Goal: Find specific page/section: Find specific page/section

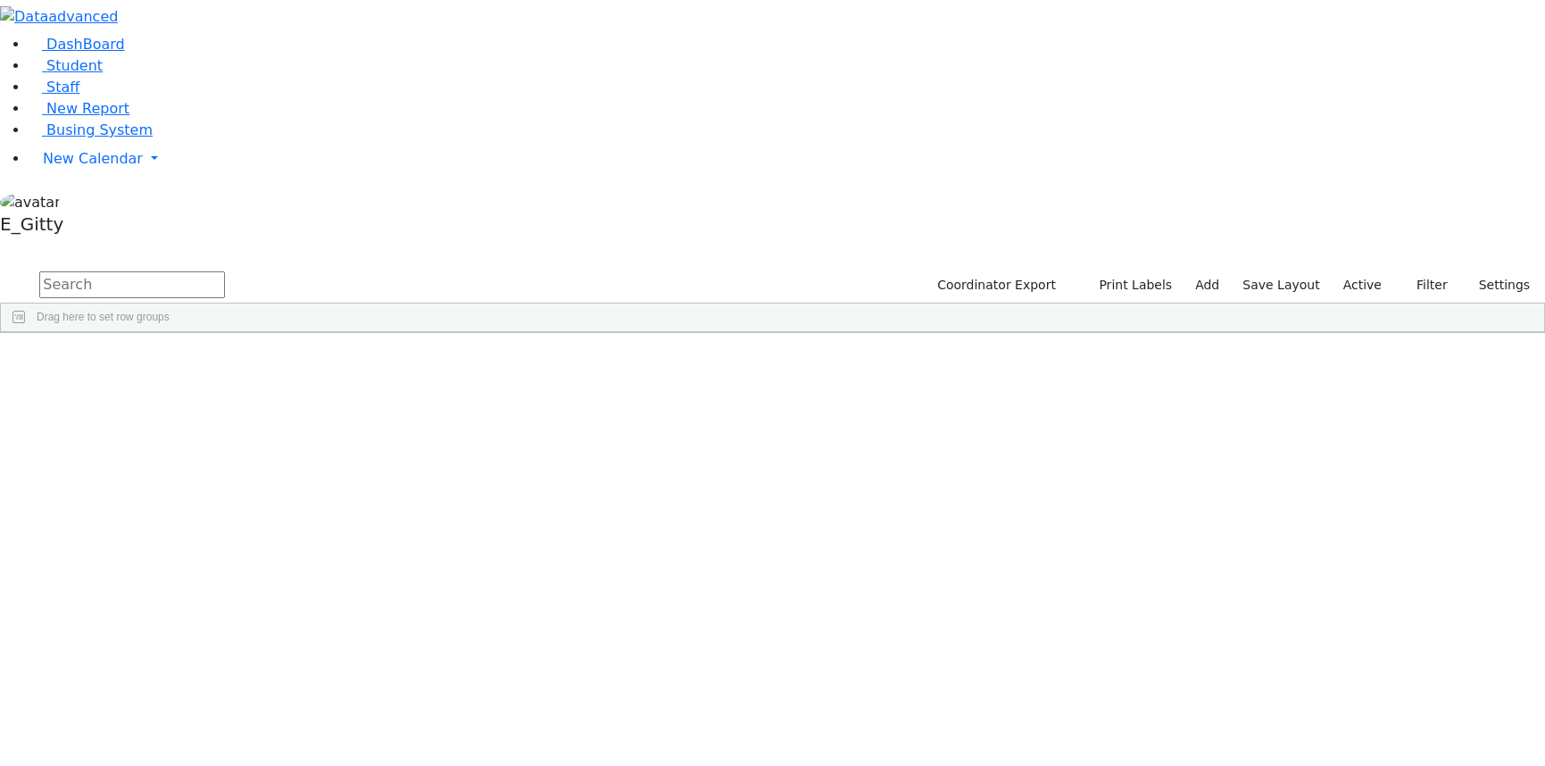
click at [225, 271] on input "text" at bounding box center [132, 284] width 186 height 27
click at [0, 269] on button "submit" at bounding box center [17, 286] width 35 height 34
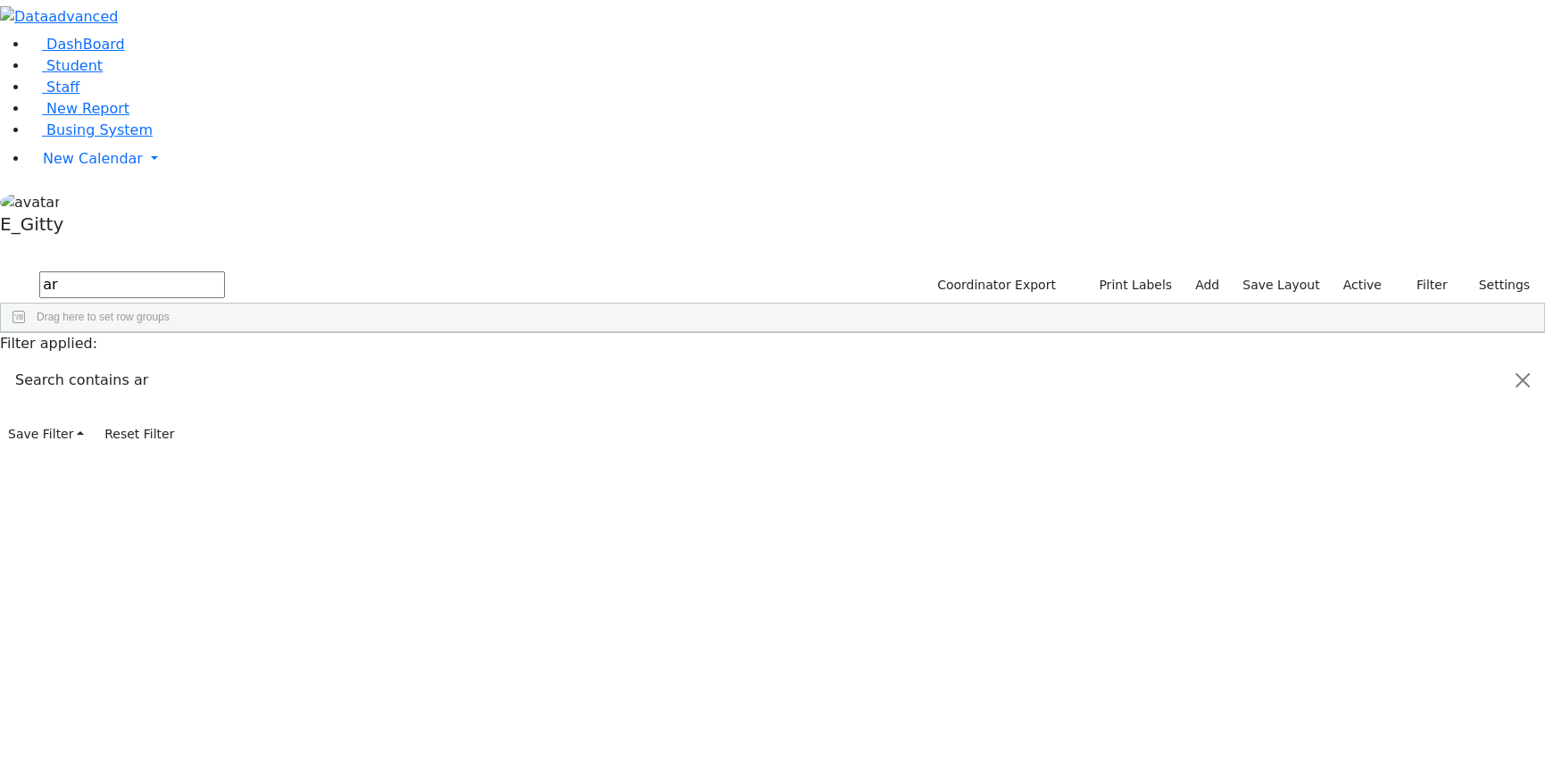
click at [0, 269] on button "submit" at bounding box center [17, 286] width 35 height 34
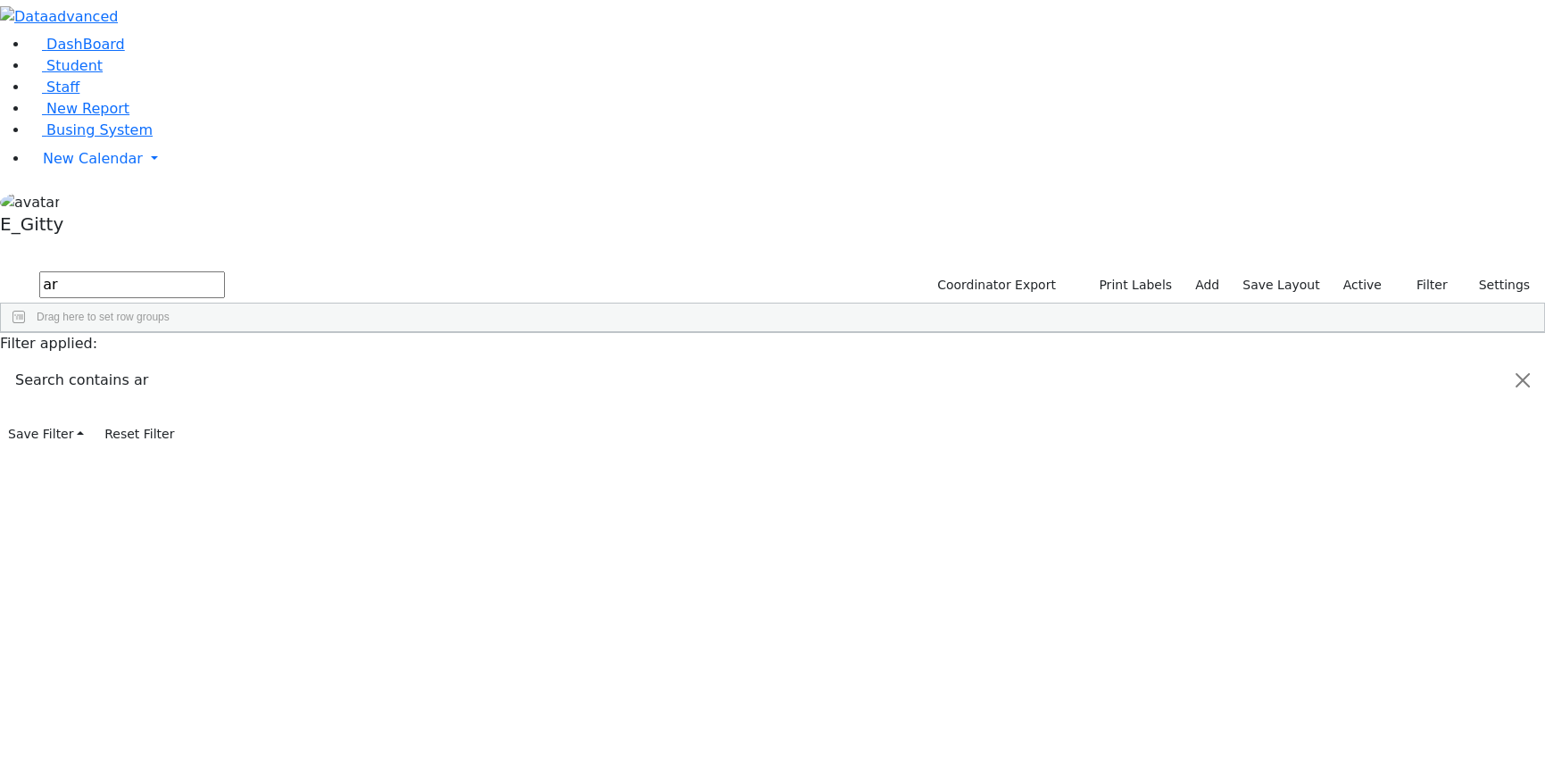
click at [0, 269] on button "submit" at bounding box center [17, 286] width 35 height 34
type input "a"
click at [35, 95] on link "Staff" at bounding box center [54, 87] width 51 height 17
click at [62, 95] on span "Staff" at bounding box center [62, 87] width 33 height 17
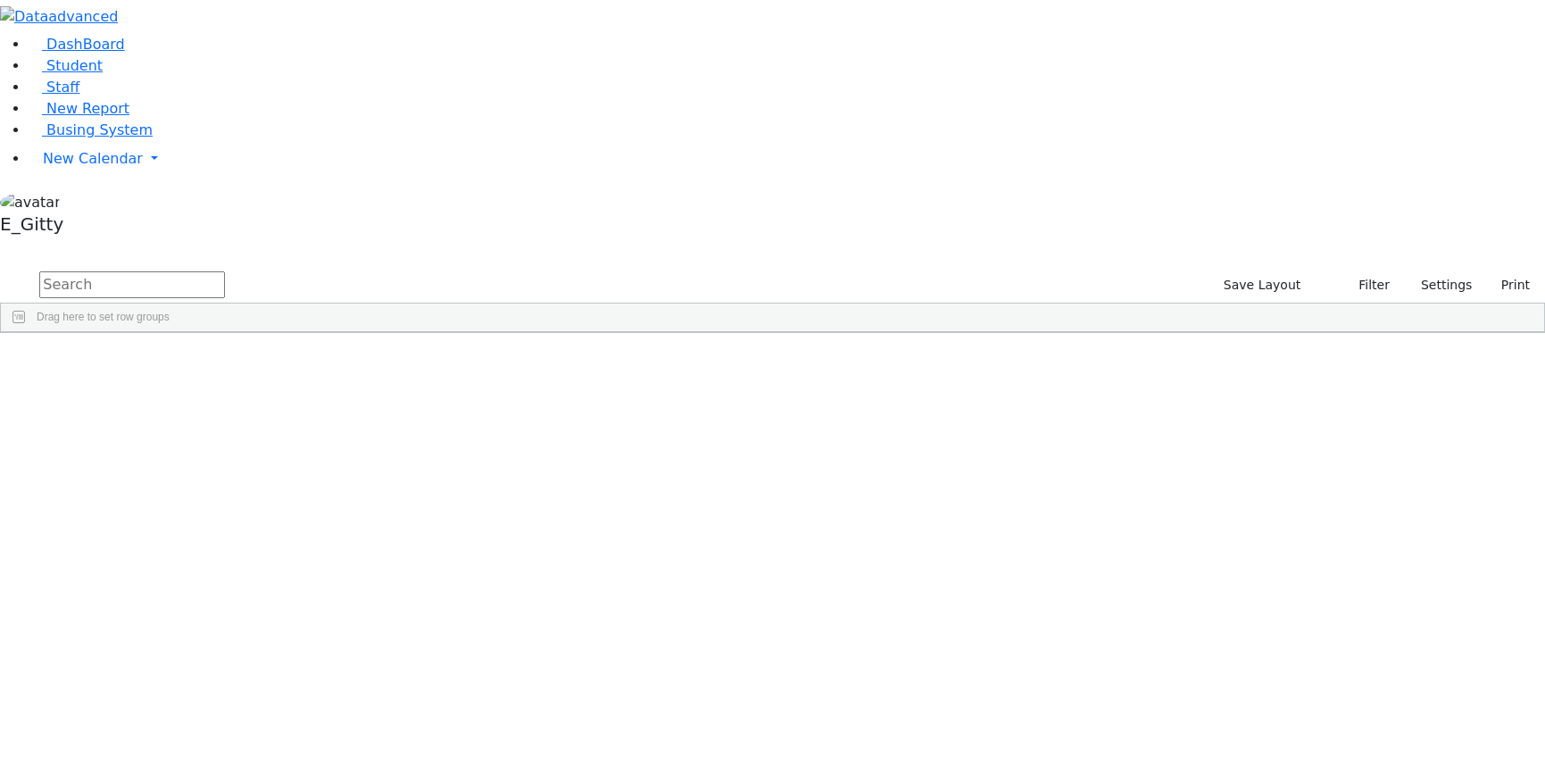
scroll to position [649, 0]
